Goal: Find contact information: Find contact information

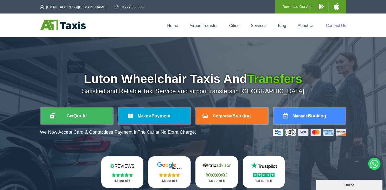
drag, startPoint x: 333, startPoint y: 29, endPoint x: 335, endPoint y: 27, distance: 3.1
click at [333, 29] on div "Home Airport Transfer Cities Services Blog About Us Contact Us" at bounding box center [193, 25] width 306 height 11
click at [335, 25] on link "Contact Us" at bounding box center [336, 25] width 20 height 4
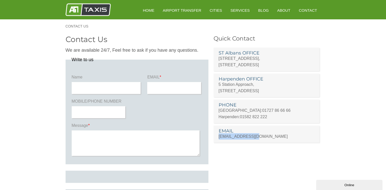
drag, startPoint x: 257, startPoint y: 137, endPoint x: 217, endPoint y: 135, distance: 40.3
click at [217, 135] on li "EMAIL admin@a1taxis.net" at bounding box center [266, 134] width 106 height 17
copy link "[EMAIL_ADDRESS][DOMAIN_NAME]"
